Goal: Check status

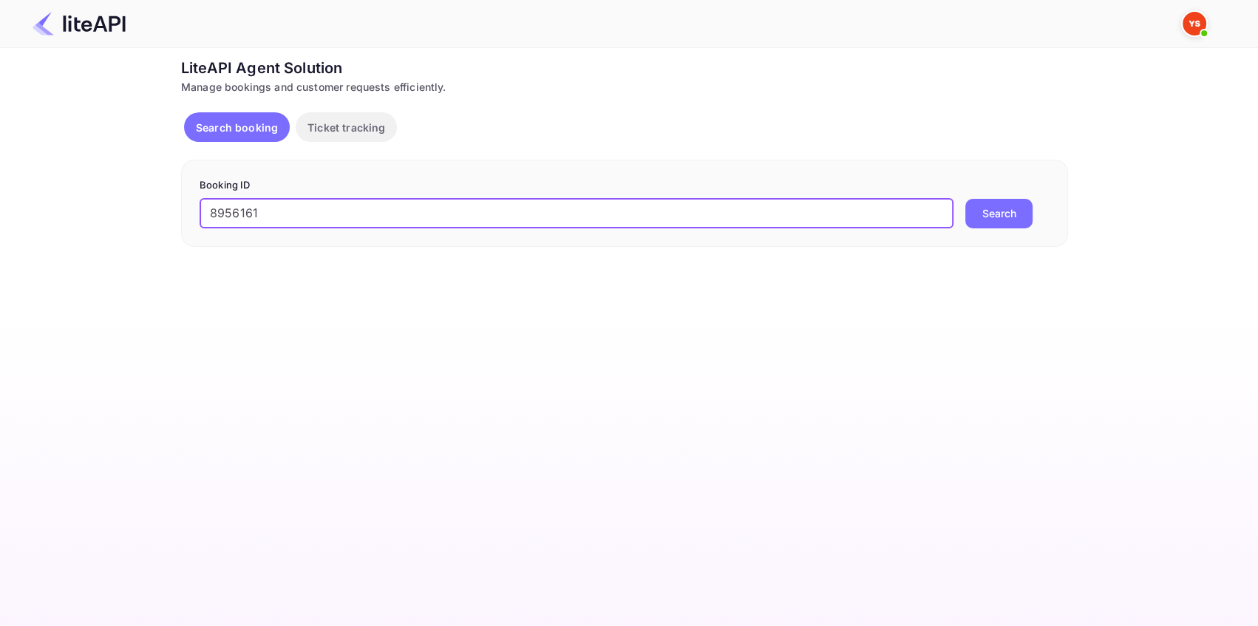
type input "8956161"
click at [996, 205] on button "Search" at bounding box center [998, 214] width 67 height 30
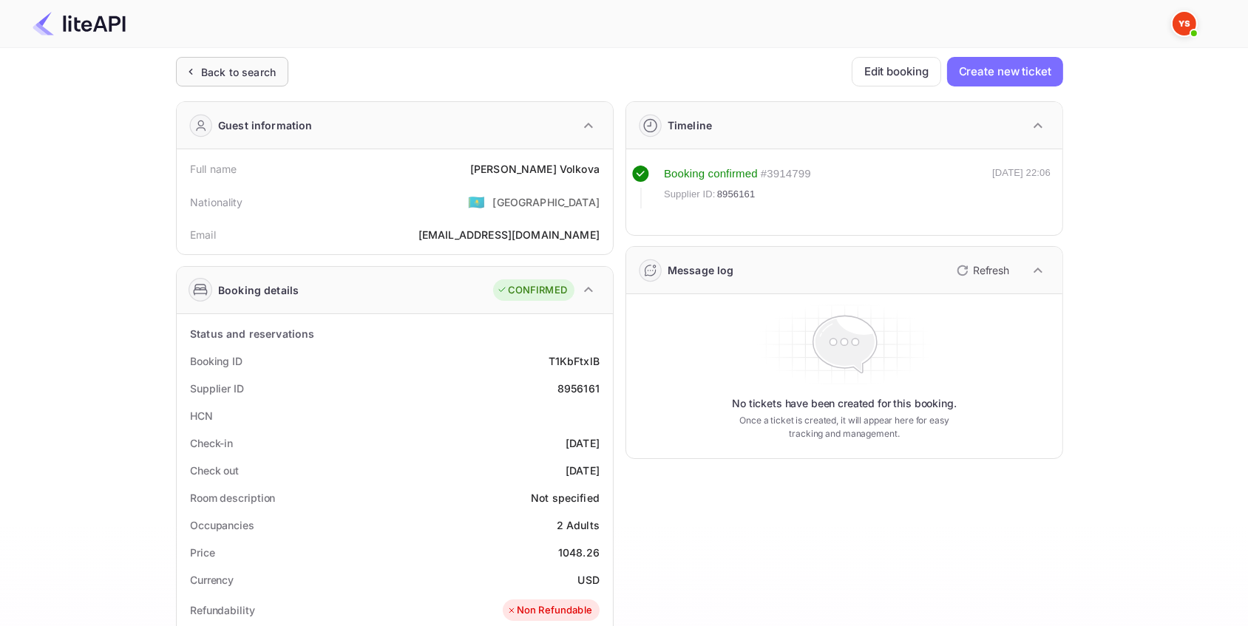
click at [254, 58] on div "Back to search" at bounding box center [232, 72] width 112 height 30
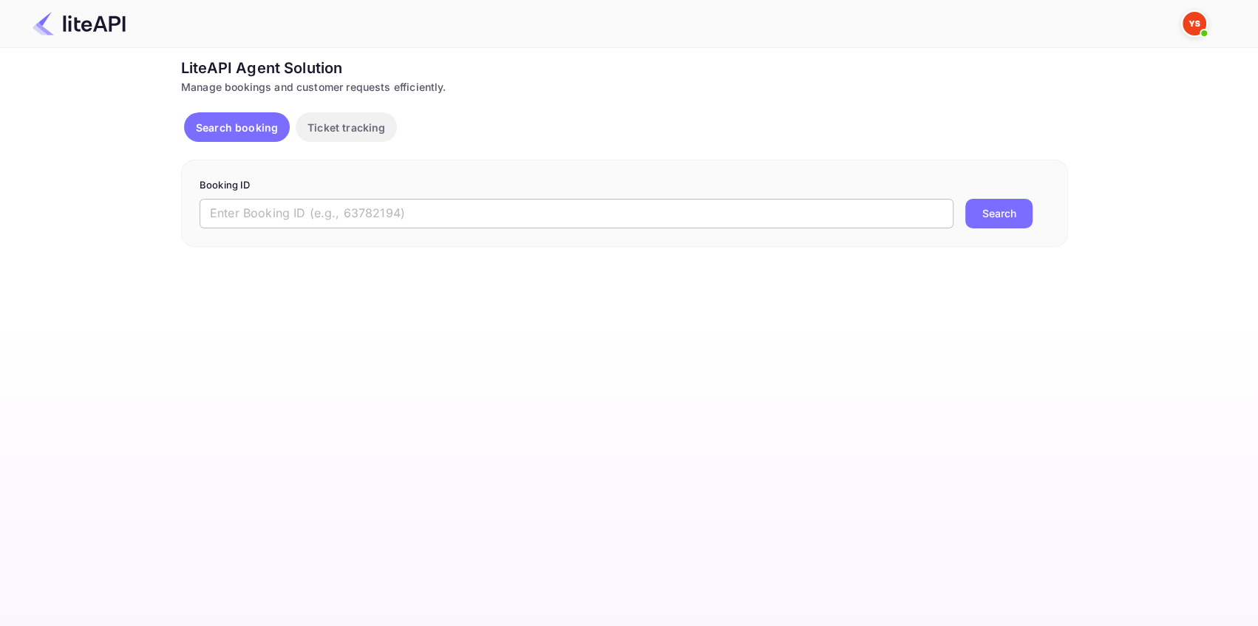
click at [352, 211] on input "text" at bounding box center [577, 214] width 754 height 30
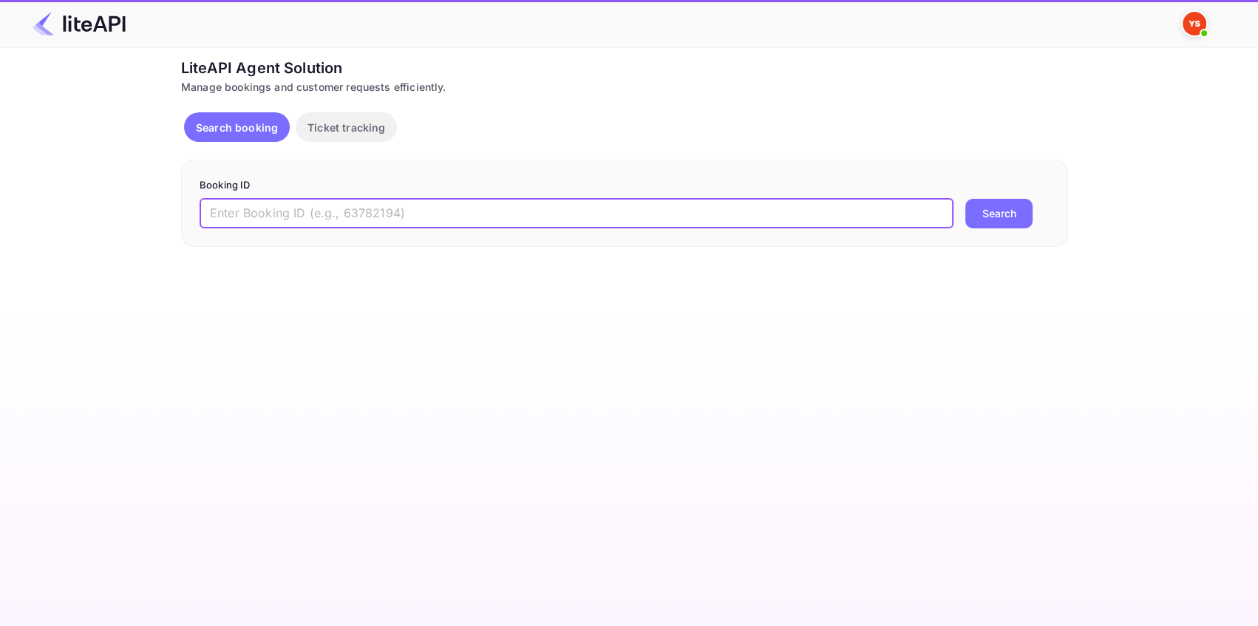
paste input "8411568"
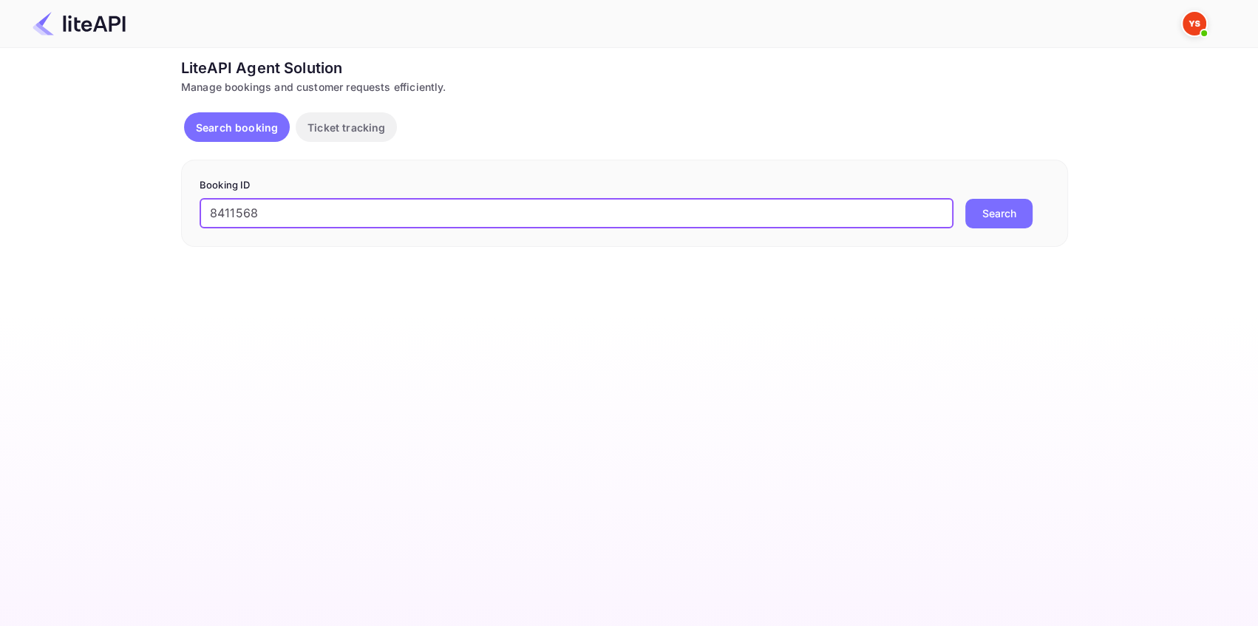
type input "8411568"
click at [990, 201] on button "Search" at bounding box center [998, 214] width 67 height 30
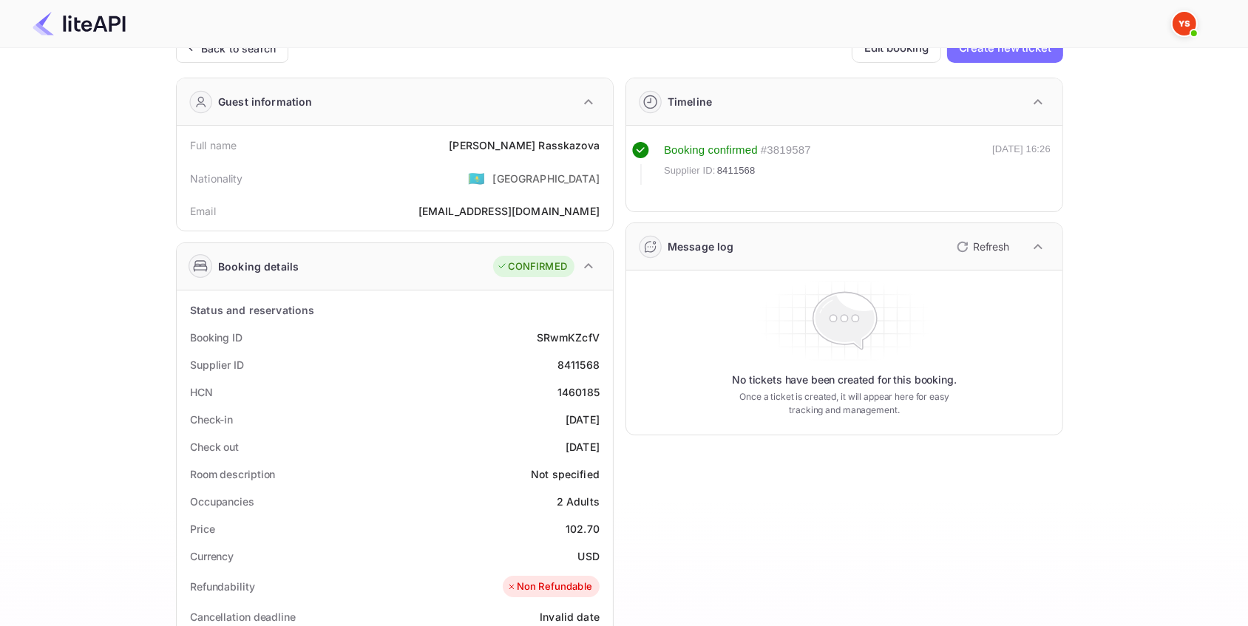
scroll to position [67, 0]
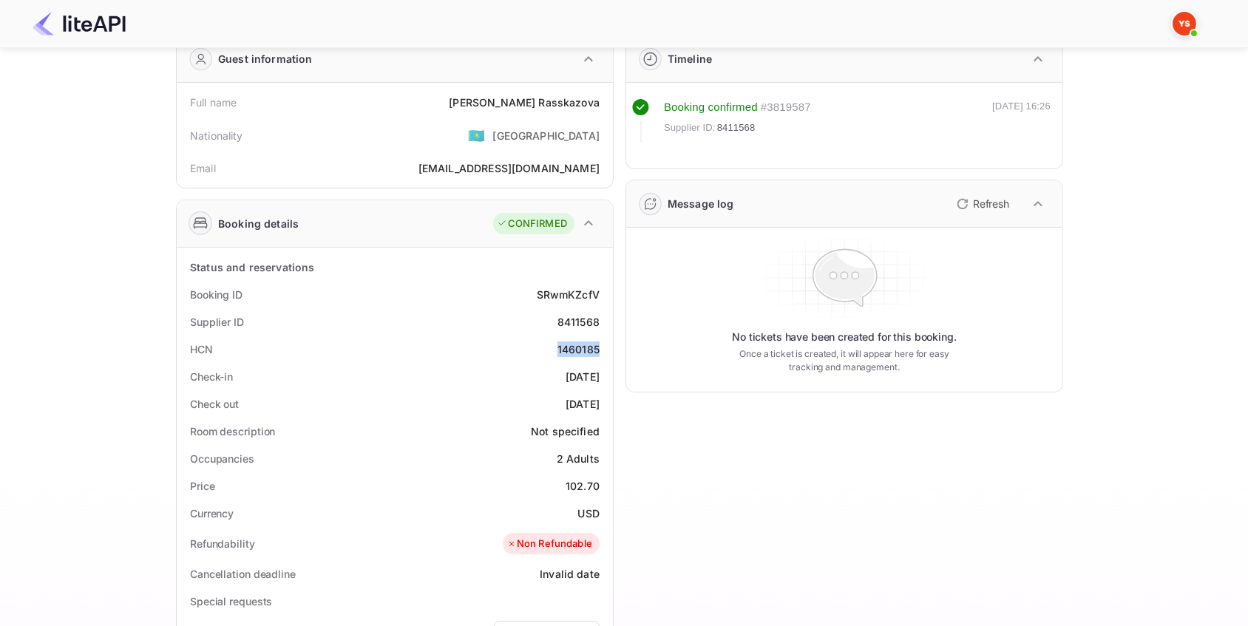
drag, startPoint x: 554, startPoint y: 348, endPoint x: 611, endPoint y: 350, distance: 57.0
click at [611, 350] on div "Status and reservations Booking ID SRwmKZcfV Supplier ID 8411568 HCN 1460185 Ch…" at bounding box center [395, 614] width 436 height 732
